Goal: Information Seeking & Learning: Learn about a topic

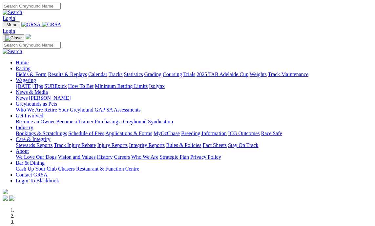
click at [77, 71] on link "Results & Replays" at bounding box center [67, 74] width 39 height 6
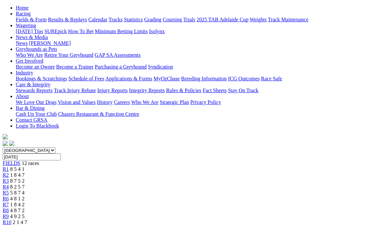
scroll to position [71, 0]
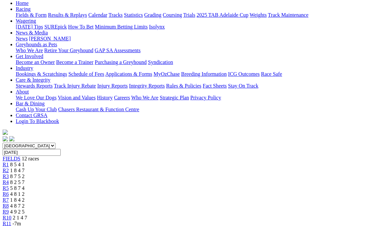
click at [9, 167] on span "R2" at bounding box center [6, 170] width 6 height 6
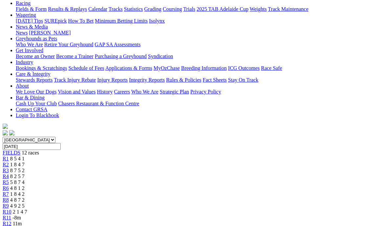
scroll to position [66, 0]
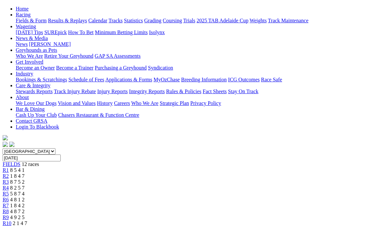
click at [25, 179] on span "8 7 5 2" at bounding box center [17, 182] width 14 height 6
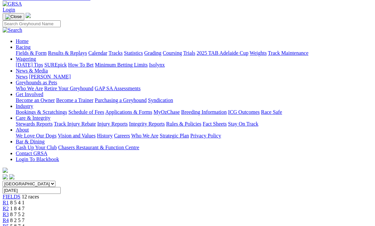
scroll to position [33, 0]
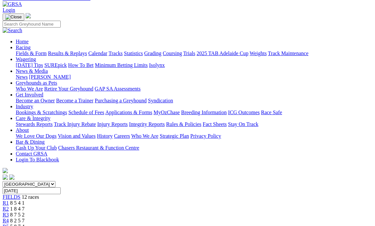
click at [9, 223] on link "R5" at bounding box center [6, 226] width 6 height 6
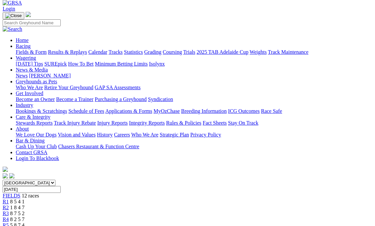
scroll to position [33, 0]
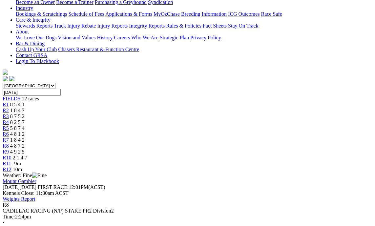
scroll to position [66, 0]
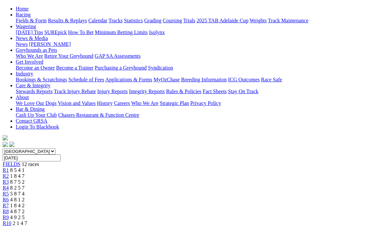
click at [9, 214] on span "R9" at bounding box center [6, 217] width 6 height 6
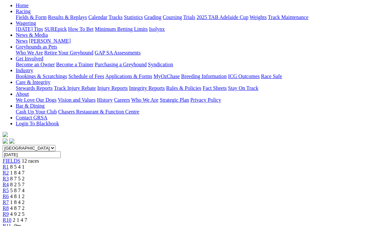
scroll to position [66, 0]
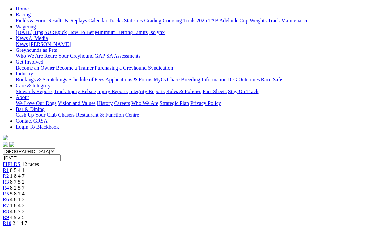
click at [11, 220] on span "R10" at bounding box center [7, 223] width 9 height 6
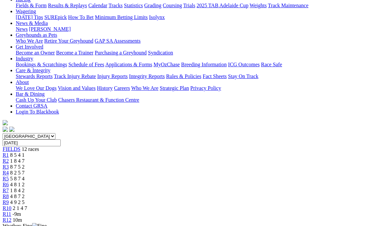
scroll to position [66, 0]
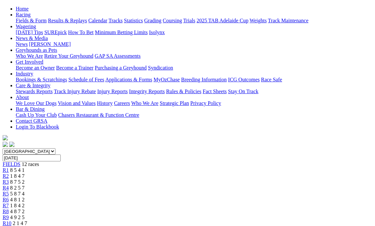
click at [321, 225] on div "R11 -9m" at bounding box center [187, 229] width 369 height 6
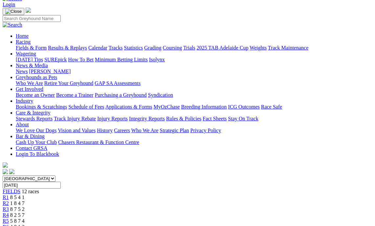
scroll to position [33, 0]
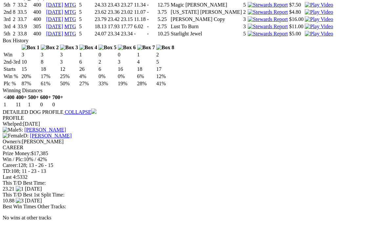
scroll to position [754, 0]
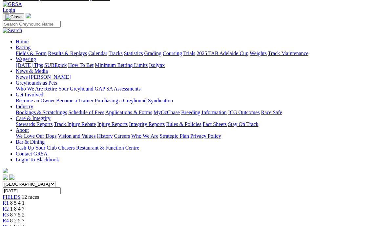
scroll to position [66, 0]
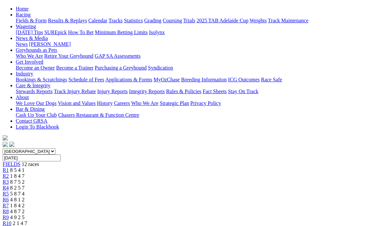
click at [11, 220] on span "R10" at bounding box center [7, 223] width 9 height 6
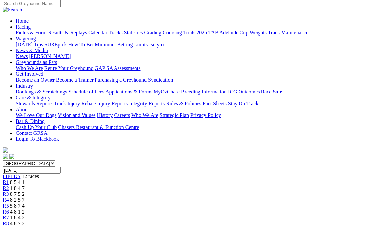
scroll to position [66, 0]
